Goal: Transaction & Acquisition: Book appointment/travel/reservation

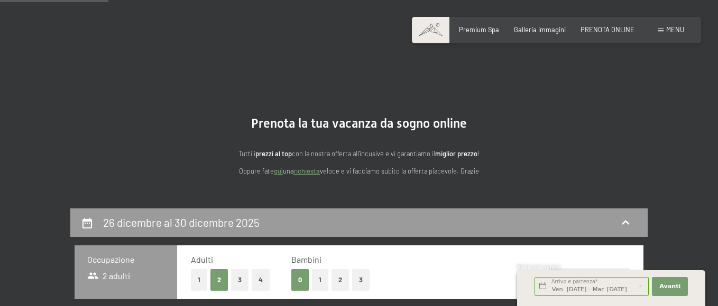
select select "[DATE]"
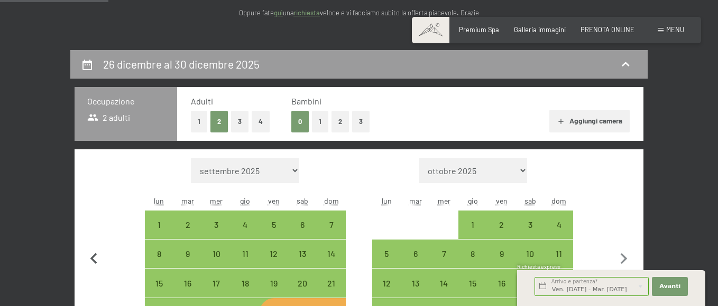
click at [95, 259] on icon "button" at bounding box center [94, 259] width 22 height 22
select select "2025-11-01"
select select "2025-12-01"
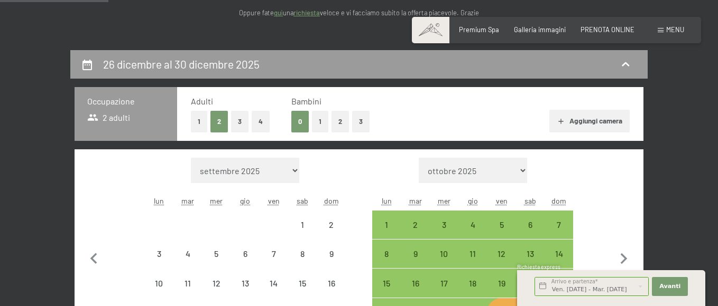
select select "2025-11-01"
select select "2025-12-01"
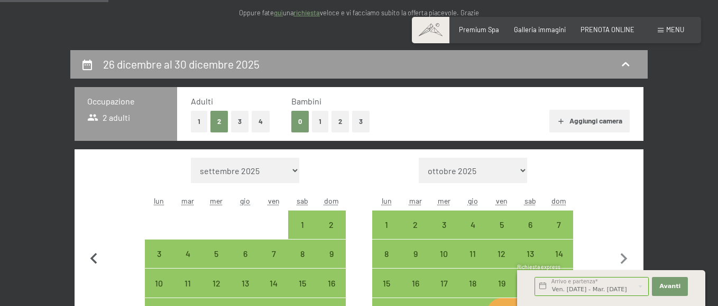
click at [94, 256] on icon "button" at bounding box center [94, 259] width 22 height 22
select select "2025-10-01"
select select "2025-11-01"
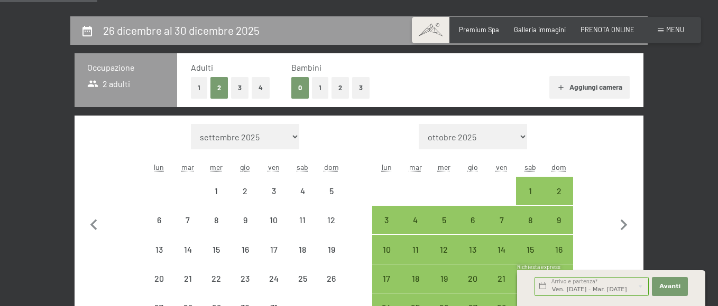
select select "2025-10-01"
select select "2025-11-01"
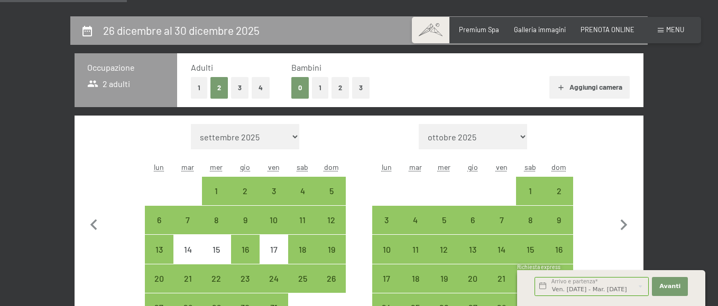
scroll to position [211, 0]
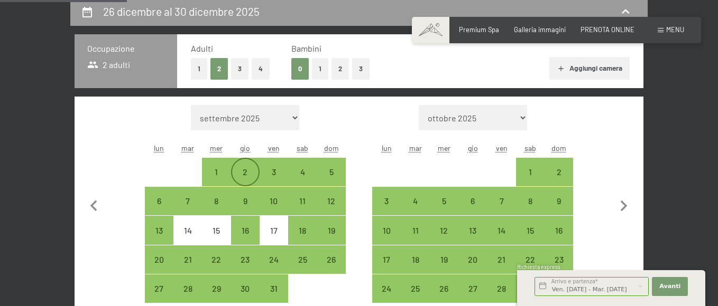
click at [242, 174] on div "2" at bounding box center [245, 181] width 26 height 26
select select "2025-10-01"
select select "2025-11-01"
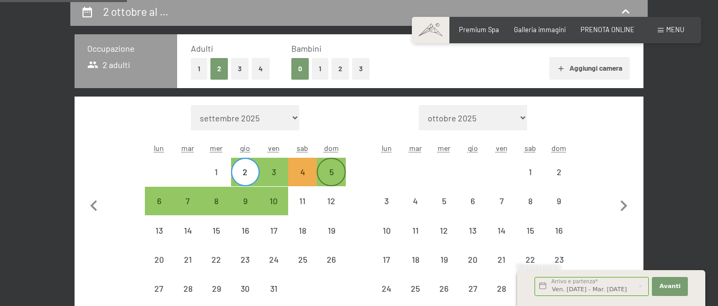
click at [331, 175] on div "5" at bounding box center [331, 181] width 26 height 26
select select "2025-10-01"
select select "2025-11-01"
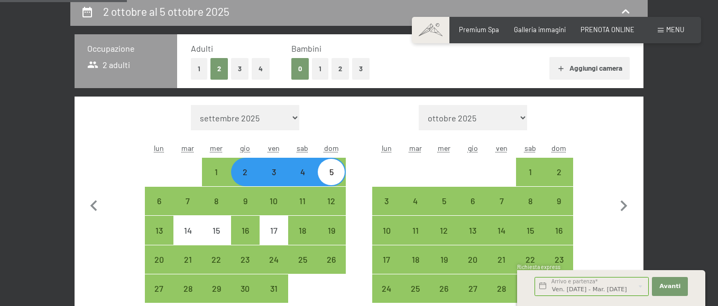
select select "2025-10-01"
select select "2025-11-01"
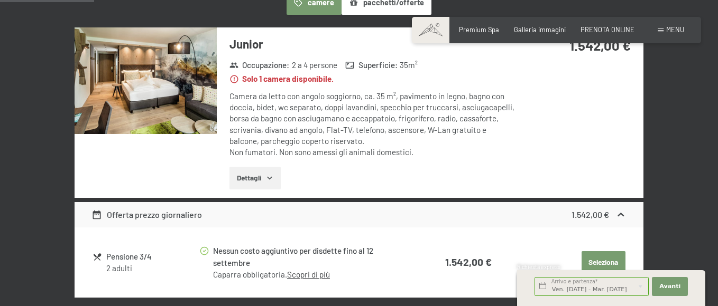
scroll to position [317, 0]
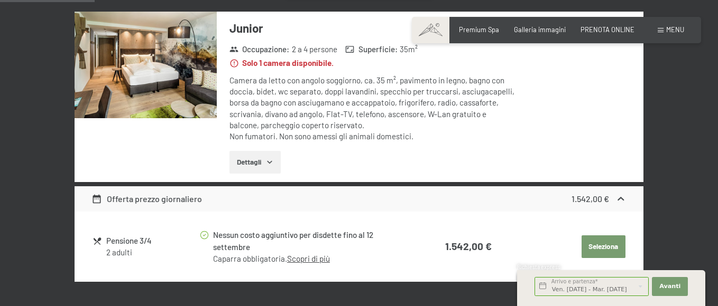
click at [267, 163] on icon "button" at bounding box center [269, 162] width 8 height 8
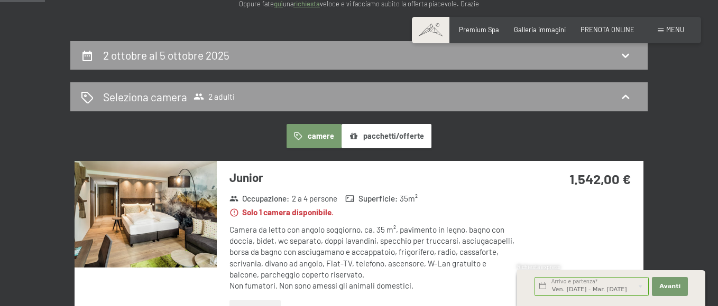
scroll to position [159, 0]
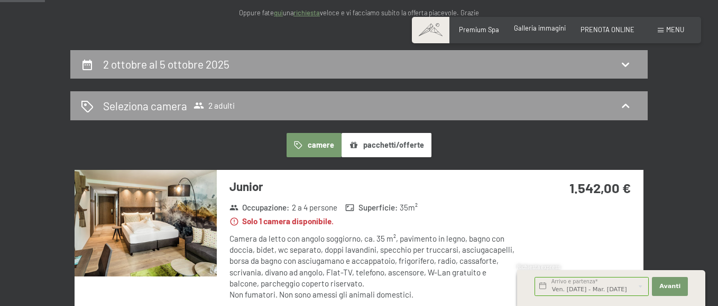
click at [545, 29] on span "Galleria immagini" at bounding box center [540, 28] width 52 height 8
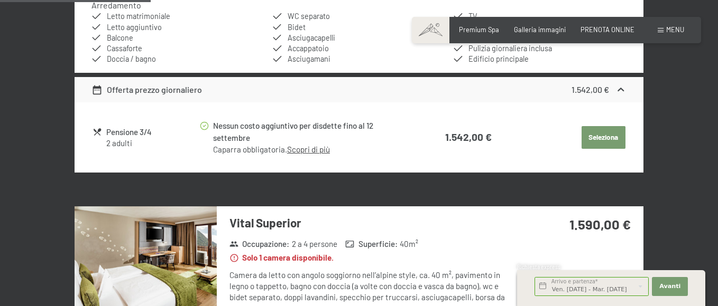
scroll to position [528, 0]
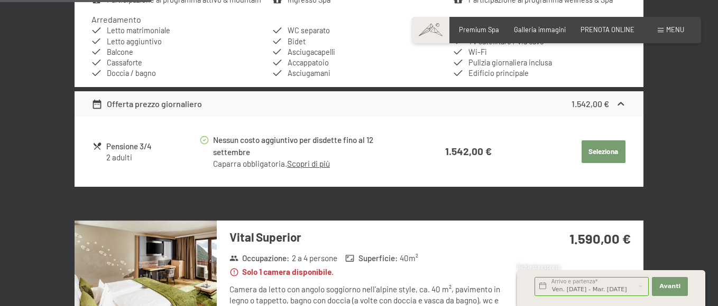
click at [587, 150] on button "Seleziona" at bounding box center [603, 152] width 44 height 23
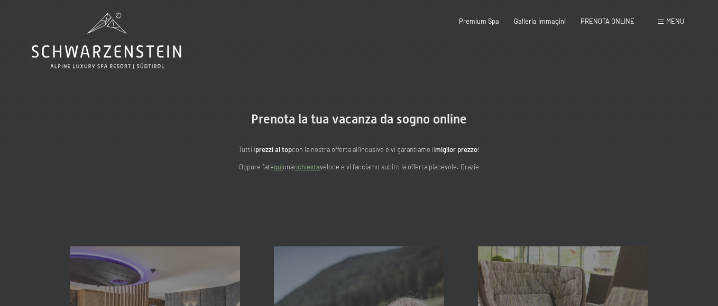
scroll to position [0, 0]
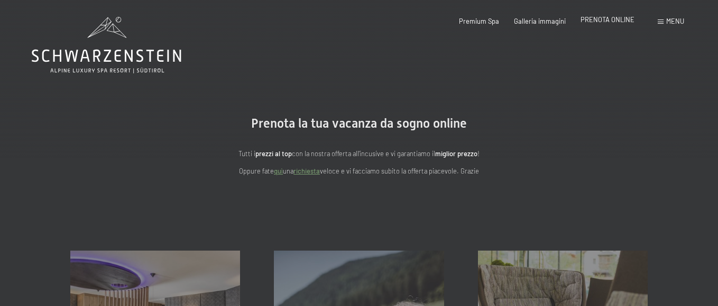
click at [605, 20] on span "PRENOTA ONLINE" at bounding box center [607, 19] width 54 height 8
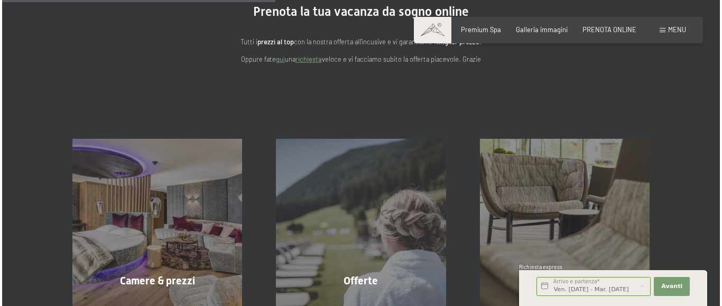
scroll to position [106, 0]
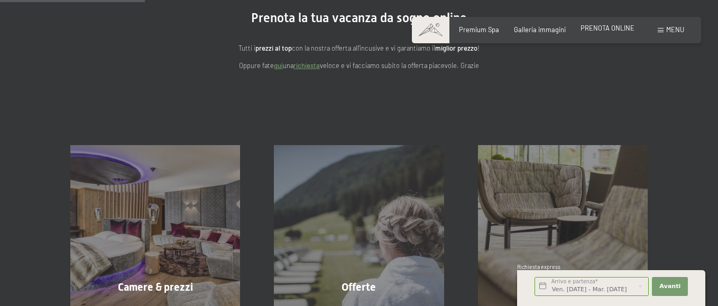
click at [607, 28] on span "PRENOTA ONLINE" at bounding box center [607, 28] width 54 height 8
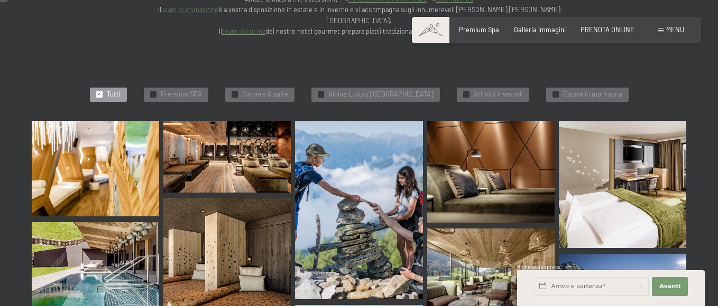
scroll to position [106, 0]
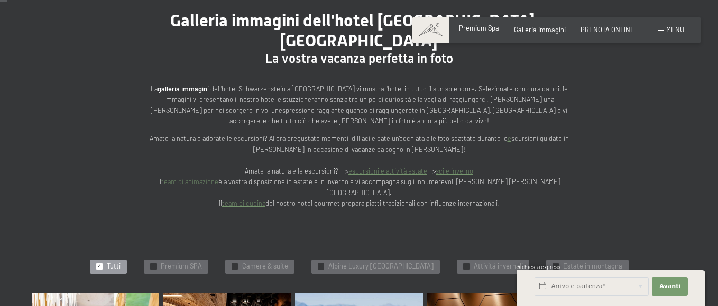
click at [473, 29] on span "Premium Spa" at bounding box center [479, 28] width 40 height 8
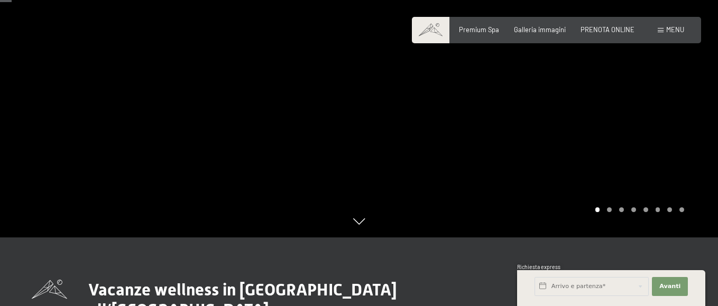
scroll to position [53, 0]
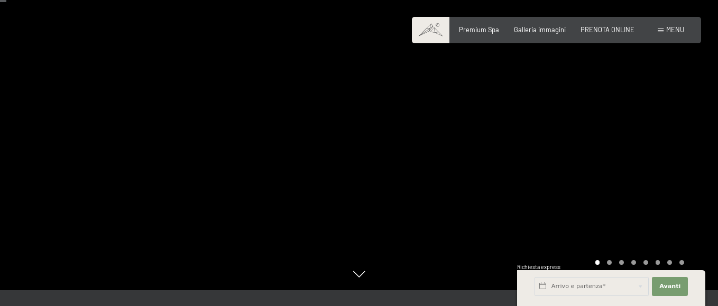
click at [643, 162] on div at bounding box center [538, 118] width 359 height 343
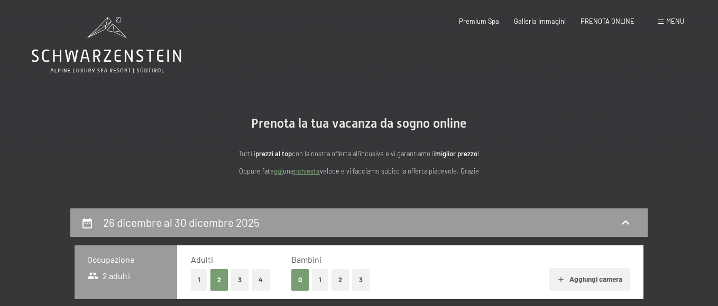
select select "[DATE]"
click at [608, 22] on span "PRENOTA ONLINE" at bounding box center [607, 19] width 54 height 8
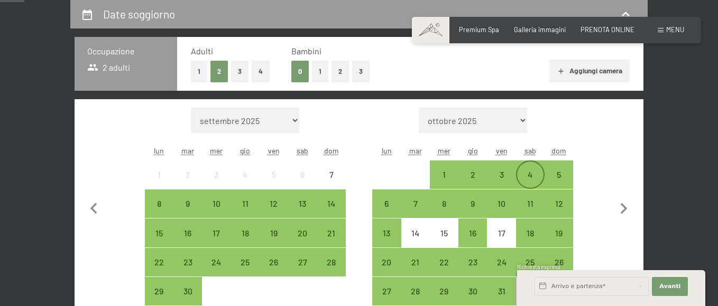
scroll to position [211, 0]
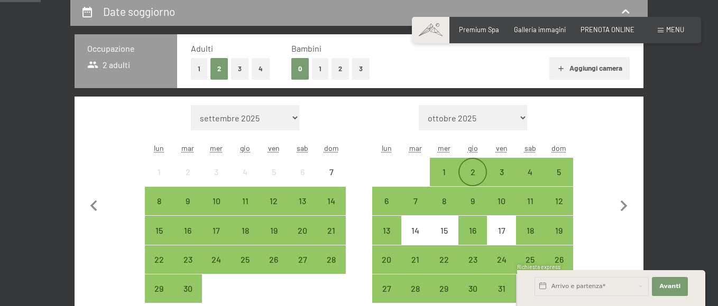
click at [472, 178] on div "2" at bounding box center [472, 181] width 26 height 26
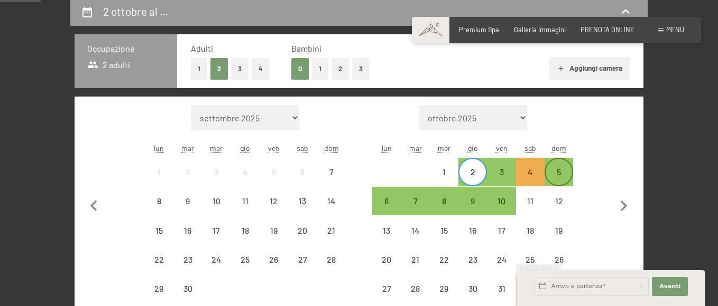
click at [566, 177] on div "5" at bounding box center [558, 181] width 26 height 26
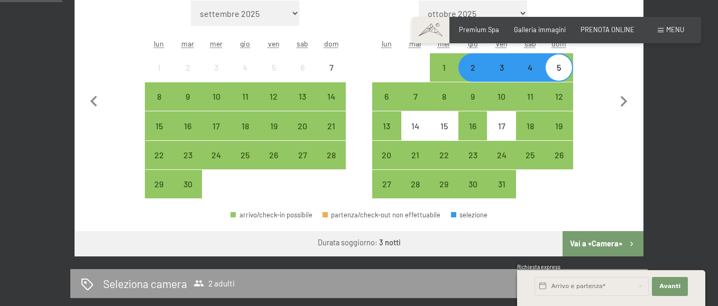
scroll to position [317, 0]
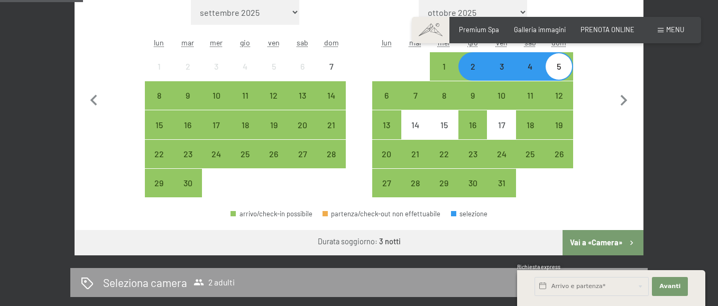
click at [605, 245] on button "Vai a «Camera»" at bounding box center [602, 242] width 81 height 25
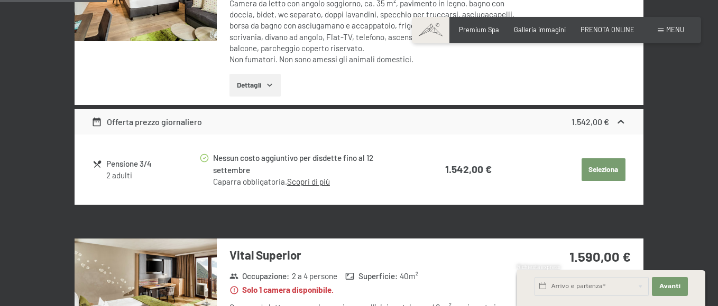
scroll to position [420, 0]
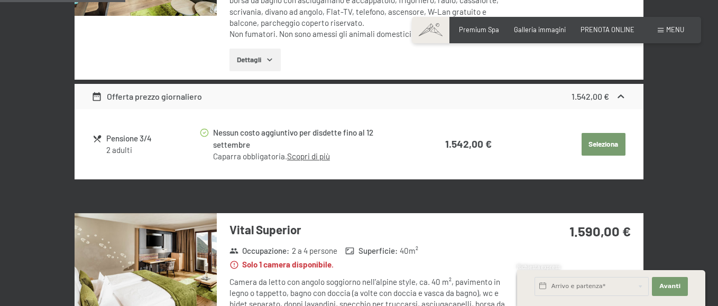
click at [603, 143] on button "Seleziona" at bounding box center [603, 144] width 44 height 23
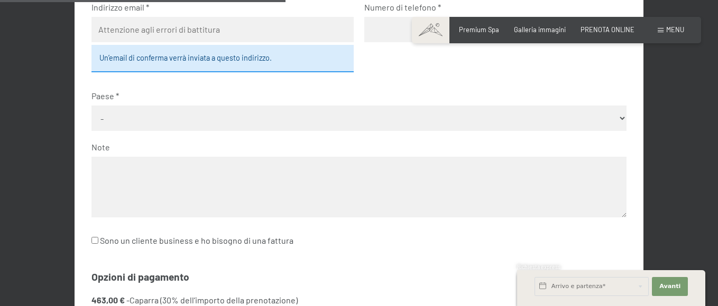
scroll to position [208, 0]
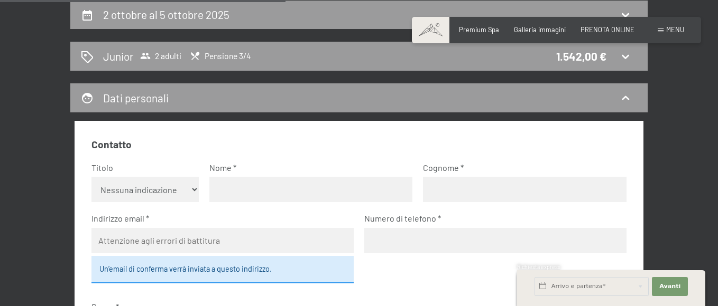
click at [193, 192] on select "Nessuna indicazione Sig.ra Sig." at bounding box center [144, 189] width 107 height 25
select select "m"
click at [91, 177] on select "Nessuna indicazione Sig.ra Sig." at bounding box center [144, 189] width 107 height 25
click at [223, 187] on input "text" at bounding box center [310, 189] width 203 height 25
type input "[PERSON_NAME]"
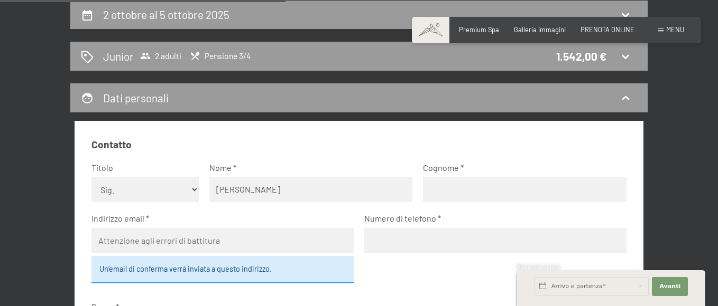
click at [456, 185] on input "text" at bounding box center [524, 189] width 203 height 25
type input "biliato"
click at [112, 240] on input "email" at bounding box center [222, 240] width 262 height 25
type input "[EMAIL_ADDRESS][DOMAIN_NAME]"
click at [432, 247] on input "tel" at bounding box center [495, 240] width 262 height 25
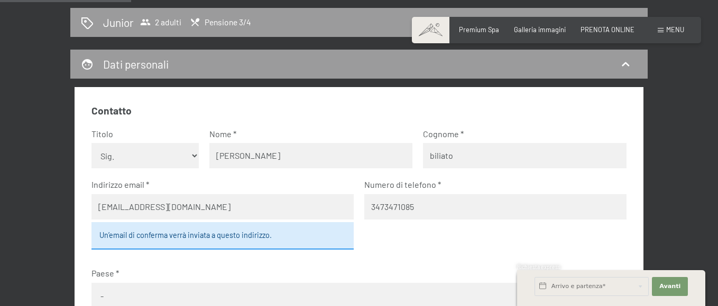
scroll to position [261, 0]
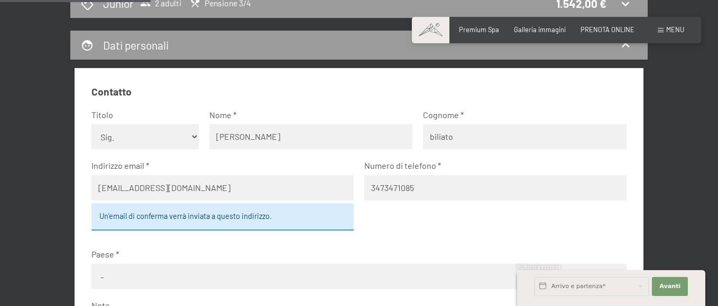
type input "3473471085"
click at [185, 277] on select "- [GEOGRAPHIC_DATA] [GEOGRAPHIC_DATA] [GEOGRAPHIC_DATA] [GEOGRAPHIC_DATA] [GEOG…" at bounding box center [358, 276] width 534 height 25
select select "ITA"
click at [91, 264] on select "- [GEOGRAPHIC_DATA] [GEOGRAPHIC_DATA] [GEOGRAPHIC_DATA] [GEOGRAPHIC_DATA] [GEOG…" at bounding box center [358, 276] width 534 height 25
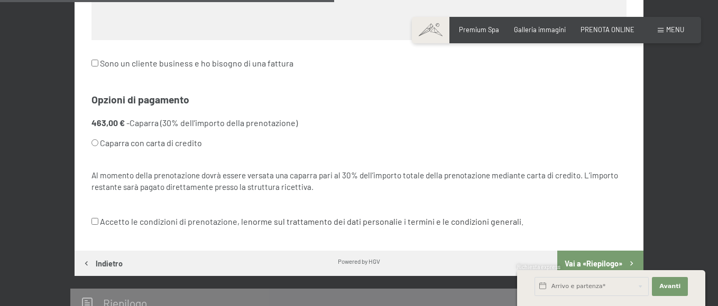
scroll to position [578, 0]
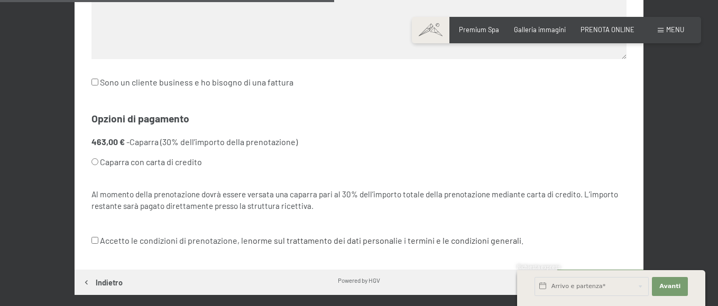
click at [92, 162] on input "Caparra con carta di credito" at bounding box center [94, 162] width 7 height 7
radio input "true"
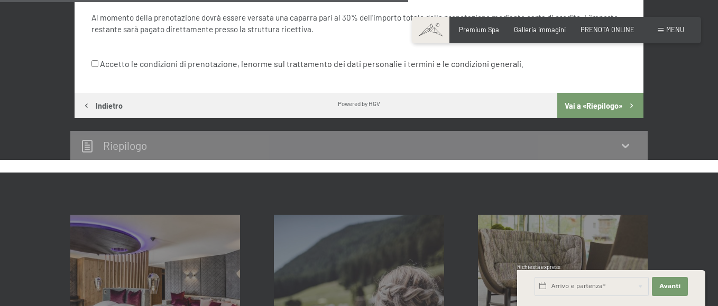
scroll to position [684, 0]
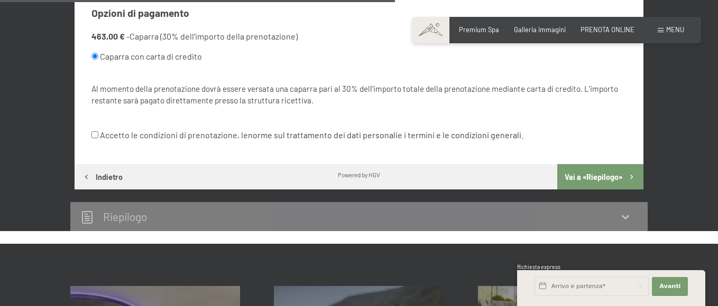
click at [596, 182] on button "Vai a «Riepilogo»" at bounding box center [600, 176] width 86 height 25
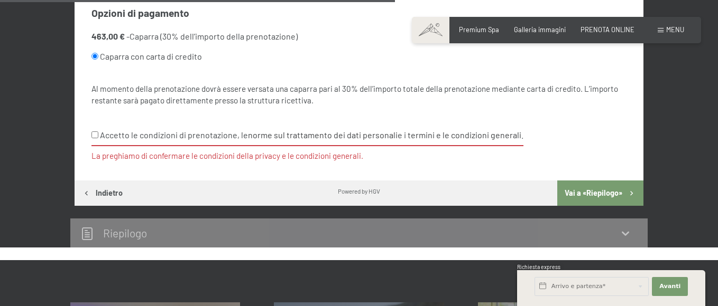
scroll to position [665, 0]
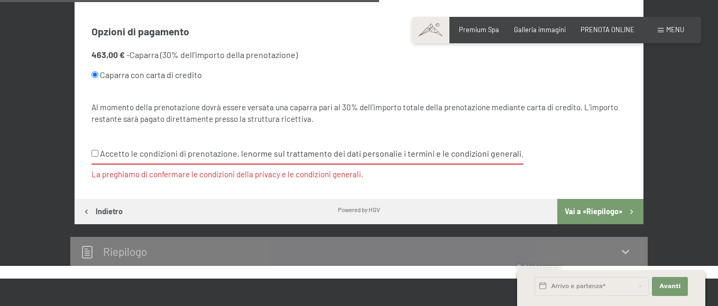
click at [96, 155] on input "Accetto le condizioni di prenotazione, le norme sul trattamento dei dati person…" at bounding box center [94, 153] width 7 height 7
checkbox input "true"
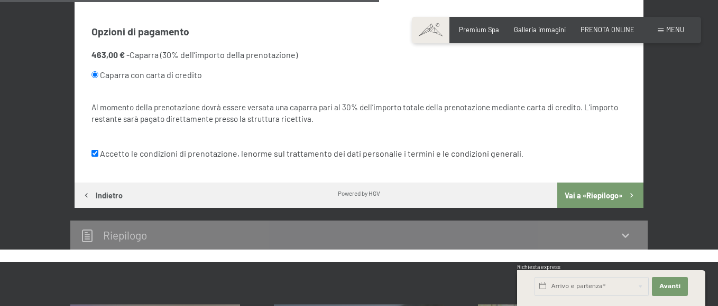
click at [606, 193] on button "Vai a «Riepilogo»" at bounding box center [600, 195] width 86 height 25
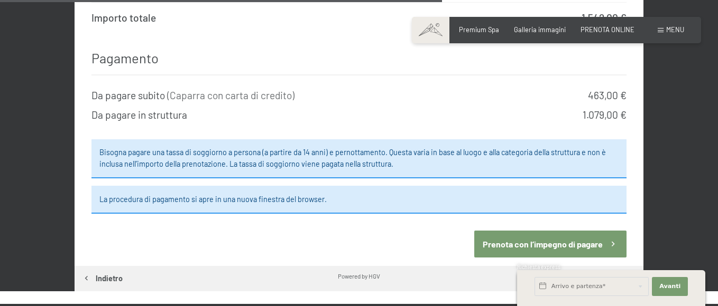
scroll to position [948, 0]
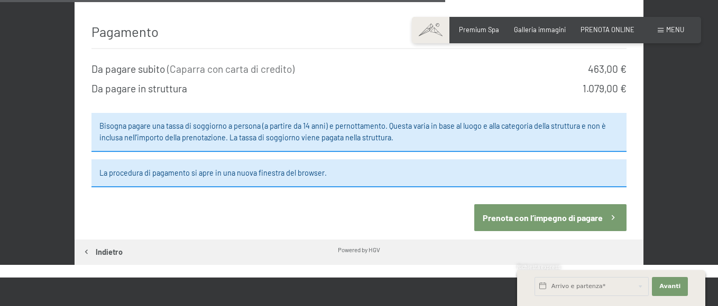
click at [578, 207] on button "Prenota con l’impegno di pagare" at bounding box center [550, 218] width 152 height 27
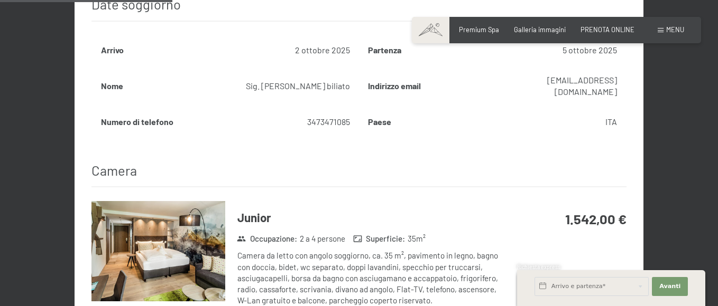
scroll to position [367, 0]
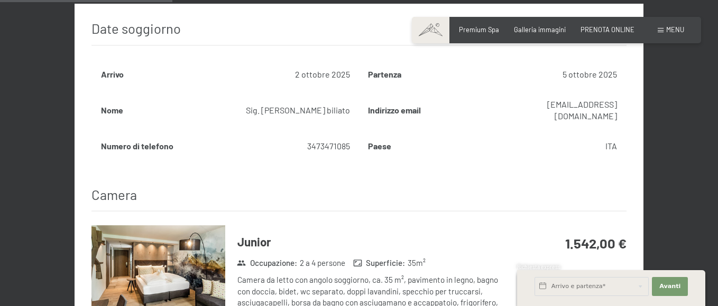
click at [377, 112] on th "Indirizzo email" at bounding box center [425, 110] width 132 height 41
click at [332, 106] on td "Sig. [PERSON_NAME]" at bounding box center [292, 110] width 132 height 41
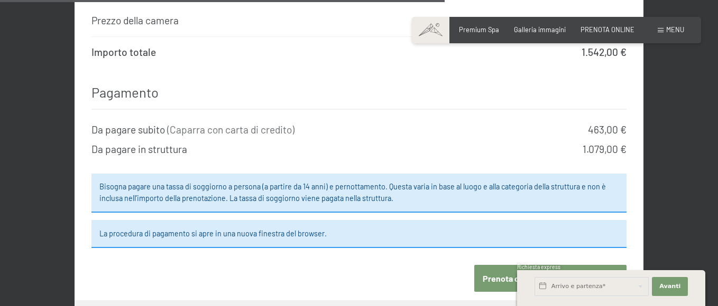
scroll to position [948, 0]
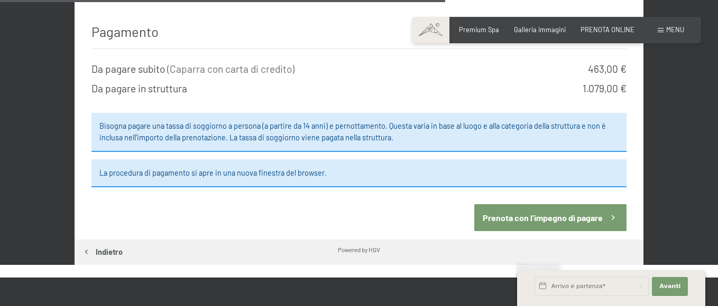
click at [550, 208] on button "Prenota con l’impegno di pagare" at bounding box center [550, 218] width 152 height 27
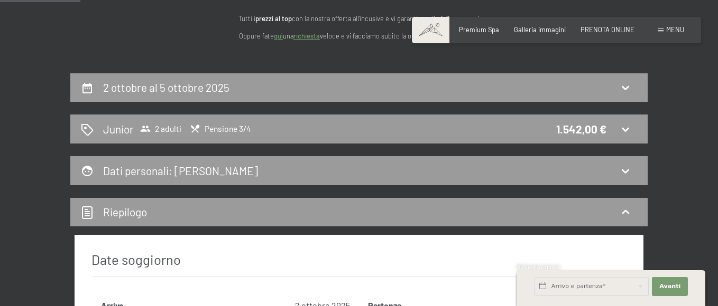
scroll to position [211, 0]
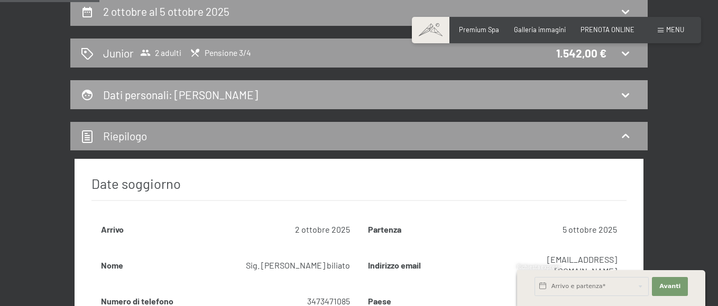
click at [289, 88] on div "Dati personali : [PERSON_NAME]" at bounding box center [359, 94] width 556 height 15
select select "m"
select select "ITA"
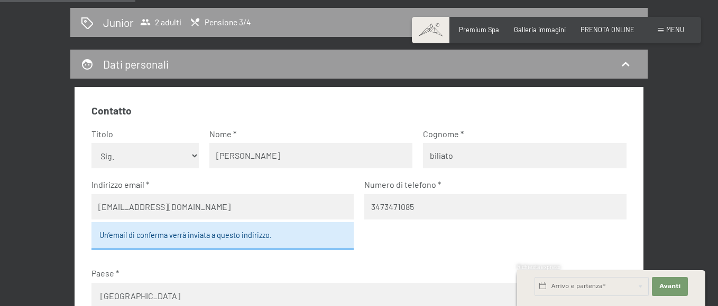
scroll to position [261, 0]
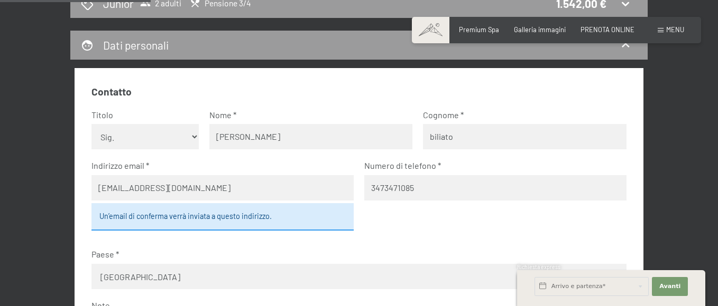
click at [187, 136] on select "Nessuna indicazione Sig.ra Sig." at bounding box center [144, 136] width 107 height 25
select select "f"
click at [91, 124] on select "Nessuna indicazione Sig.ra Sig." at bounding box center [144, 136] width 107 height 25
drag, startPoint x: 255, startPoint y: 140, endPoint x: 212, endPoint y: 140, distance: 42.8
click at [212, 140] on input "[PERSON_NAME]" at bounding box center [310, 136] width 203 height 25
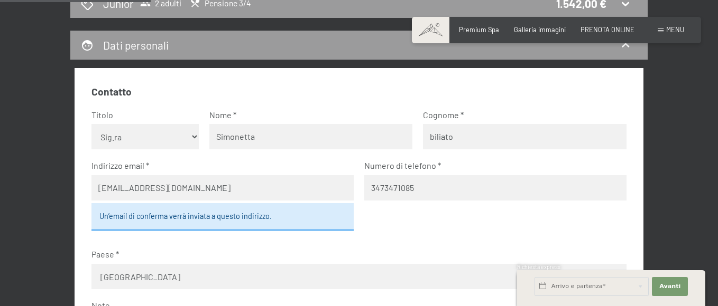
type input "Simonetta"
click at [503, 141] on input "biliato" at bounding box center [524, 136] width 203 height 25
type input "b"
type input "[PERSON_NAME]"
click at [219, 190] on input "[EMAIL_ADDRESS][DOMAIN_NAME]" at bounding box center [222, 187] width 262 height 25
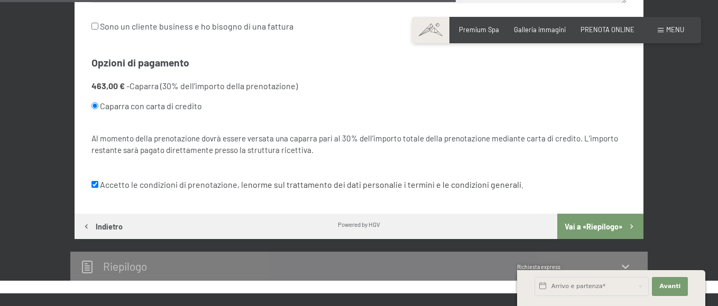
scroll to position [790, 0]
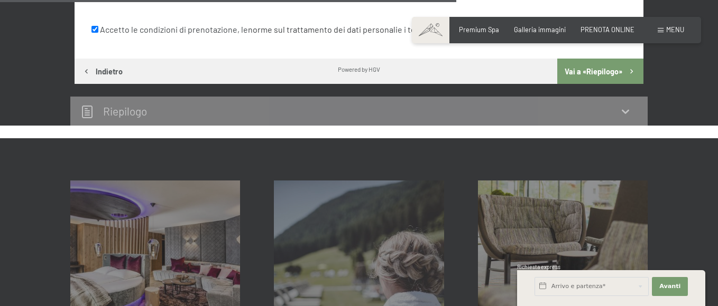
click at [605, 72] on button "Vai a «Riepilogo»" at bounding box center [600, 71] width 86 height 25
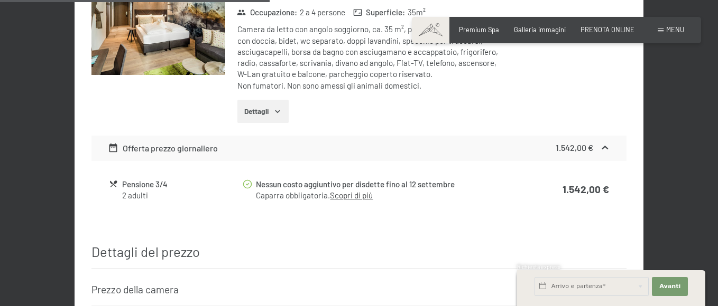
scroll to position [631, 0]
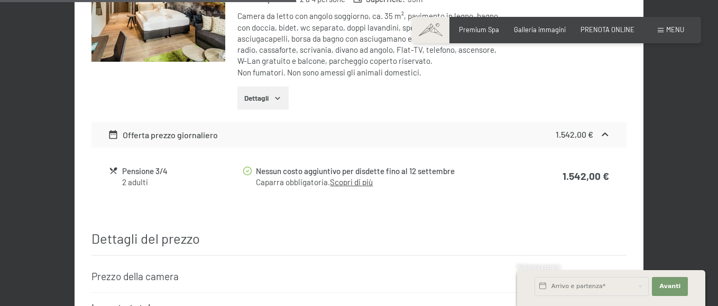
click at [283, 87] on button "Dettagli" at bounding box center [262, 98] width 51 height 23
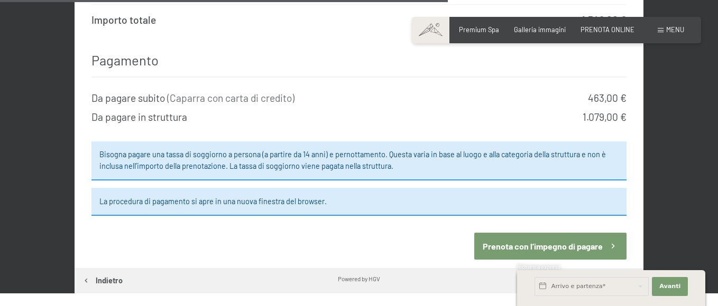
scroll to position [1107, 0]
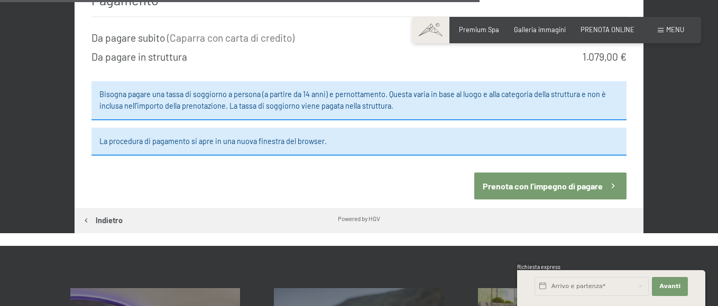
click at [508, 173] on button "Prenota con l’impegno di pagare" at bounding box center [550, 186] width 152 height 27
